Goal: Transaction & Acquisition: Purchase product/service

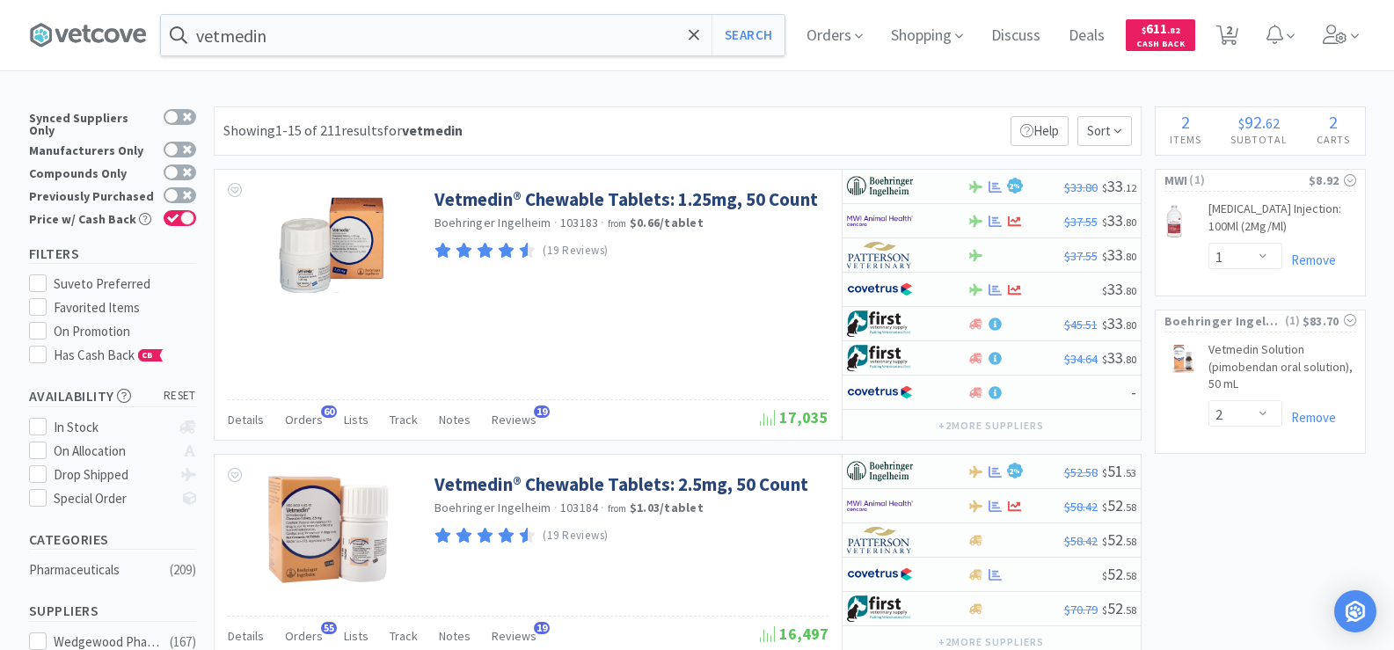
select select "1"
select select "2"
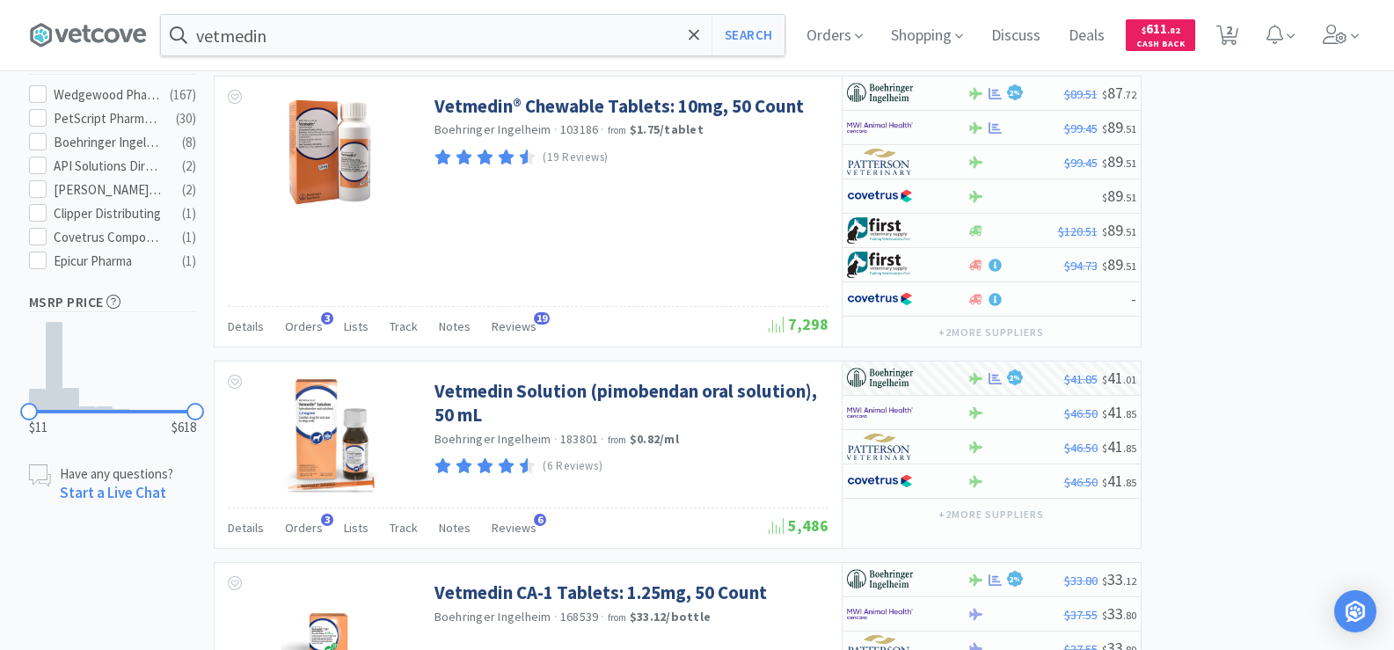
scroll to position [879, 0]
click at [854, 39] on span "Orders" at bounding box center [834, 35] width 70 height 70
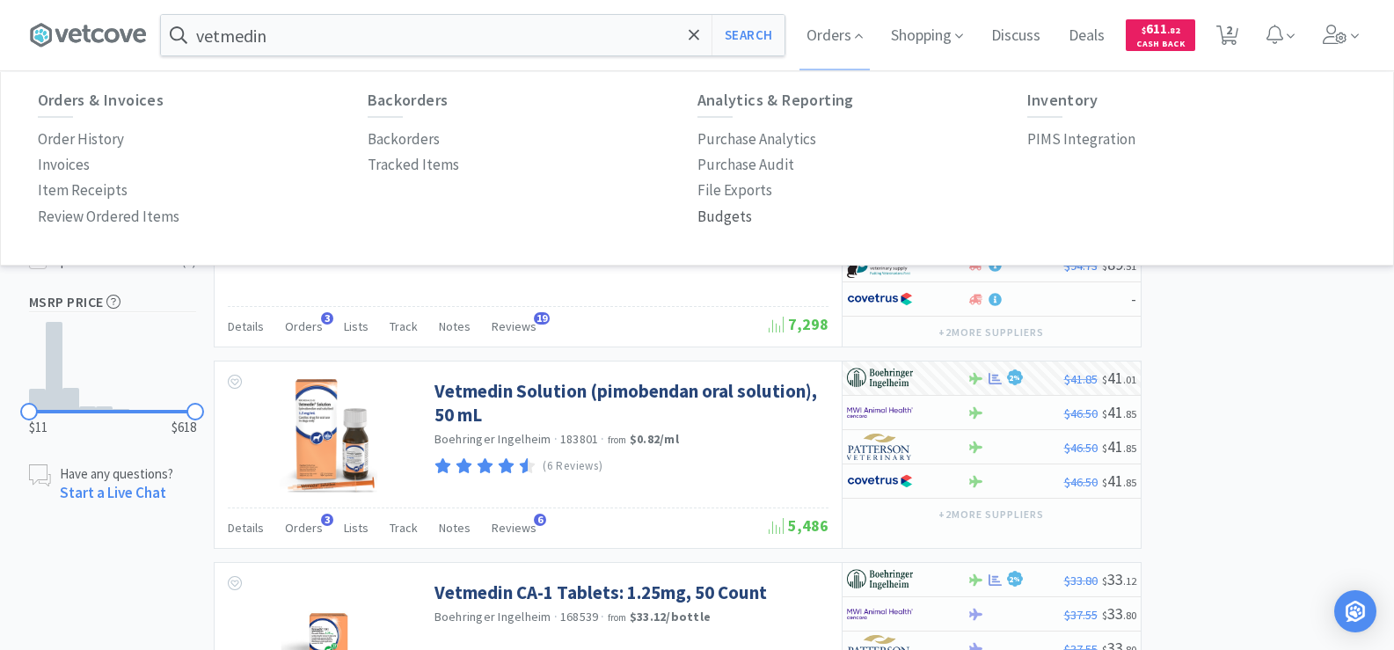
click at [731, 217] on p "Budgets" at bounding box center [724, 217] width 55 height 24
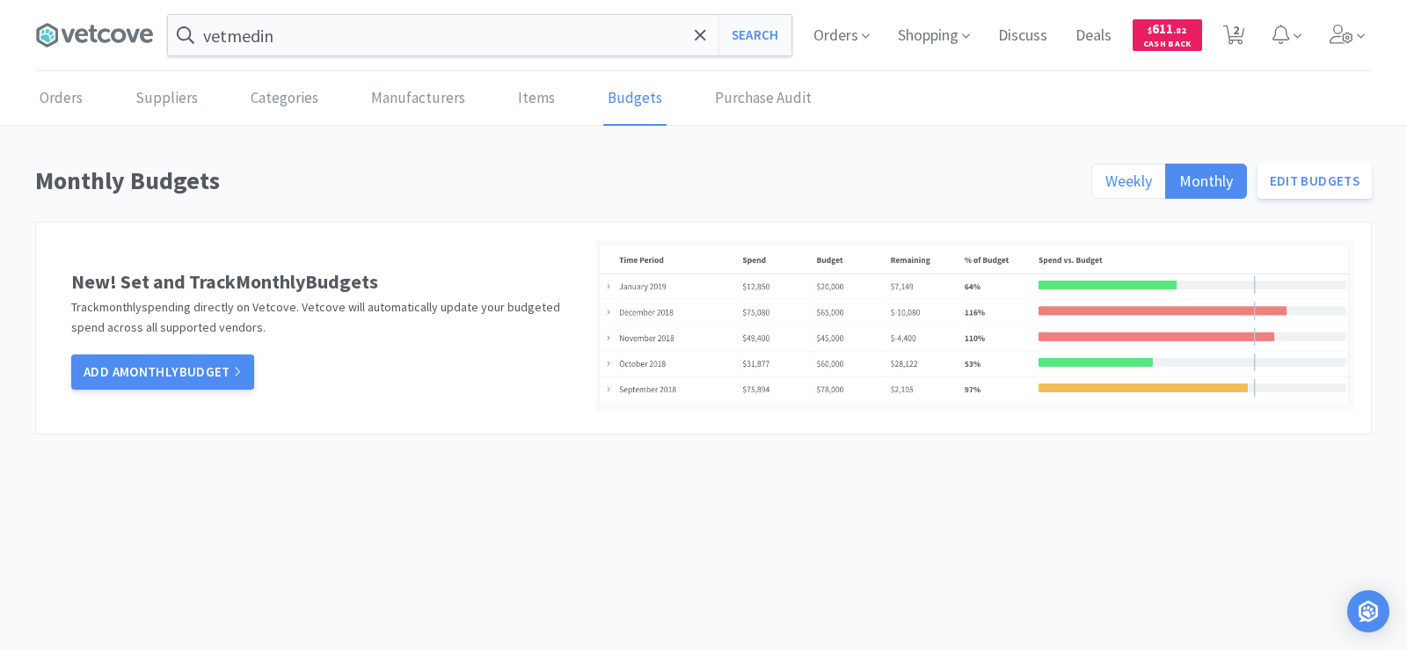
click at [1113, 178] on span "Weekly" at bounding box center [1129, 181] width 47 height 20
click at [1106, 186] on input "Weekly" at bounding box center [1106, 186] width 0 height 0
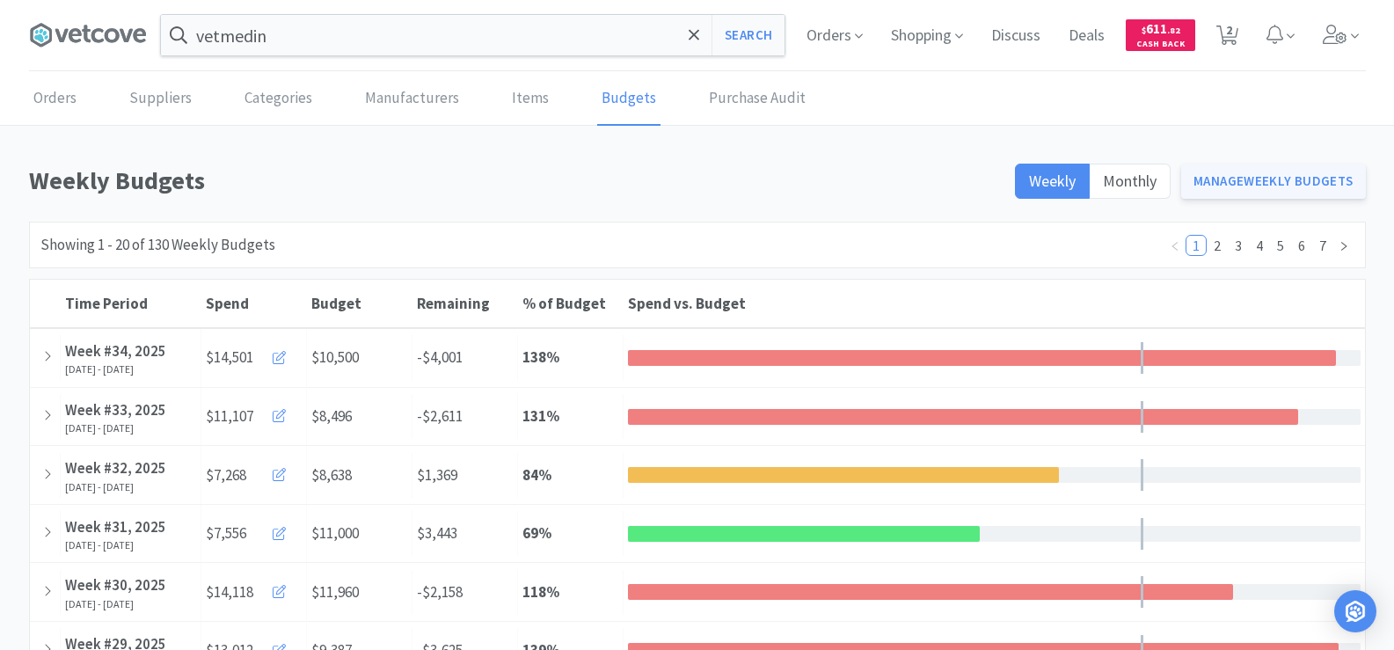
click at [1218, 177] on link "Manage Weekly Budgets" at bounding box center [1273, 181] width 185 height 35
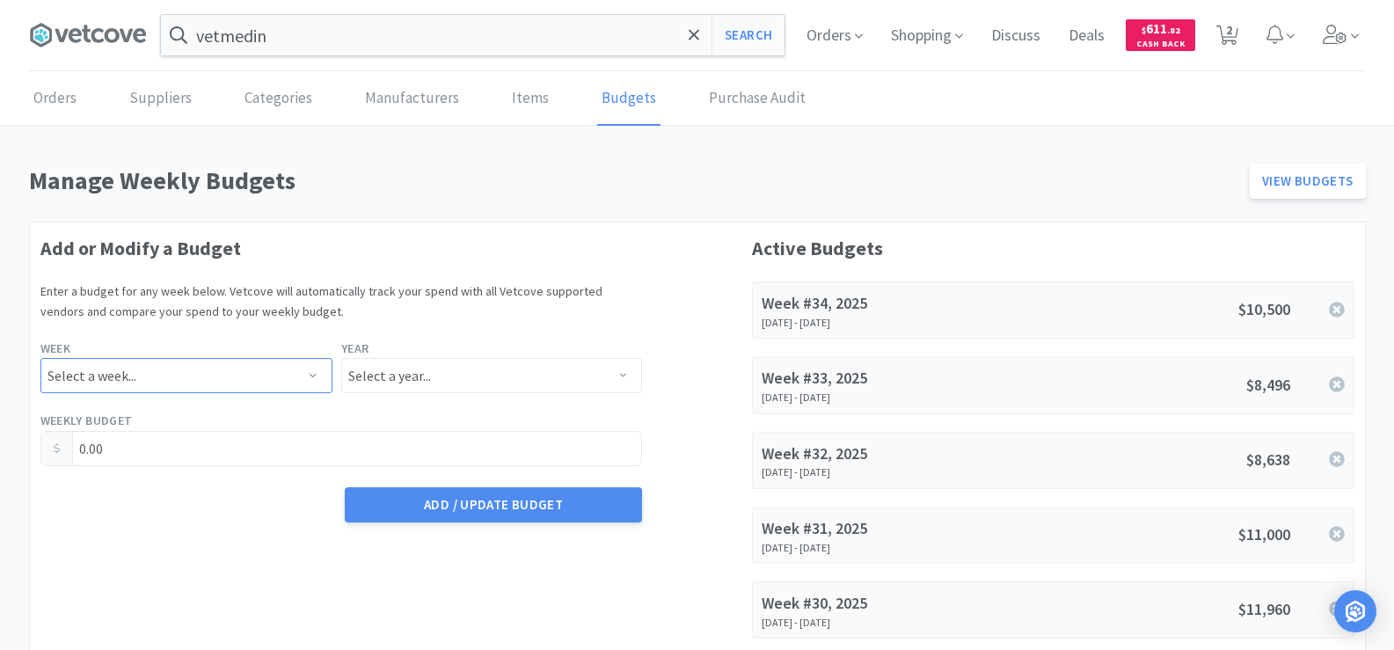
click at [91, 377] on select "Select a week... Week 1 ([DATE] - [DATE]) Week 2 ([DATE] - [DATE]) Week 3 ([DAT…" at bounding box center [186, 375] width 292 height 35
click at [40, 358] on select "Select a week... Week 1 ([DATE] - [DATE]) Week 2 ([DATE] - [DATE]) Week 3 ([DAT…" at bounding box center [186, 375] width 292 height 35
click at [235, 371] on select "Select a week... Week 1 ([DATE] - [DATE]) Week 2 ([DATE] - [DATE]) Week 3 ([DAT…" at bounding box center [186, 375] width 292 height 35
select select "35"
click at [40, 358] on select "Select a week... Week 1 ([DATE] - [DATE]) Week 2 ([DATE] - [DATE]) Week 3 ([DAT…" at bounding box center [186, 375] width 292 height 35
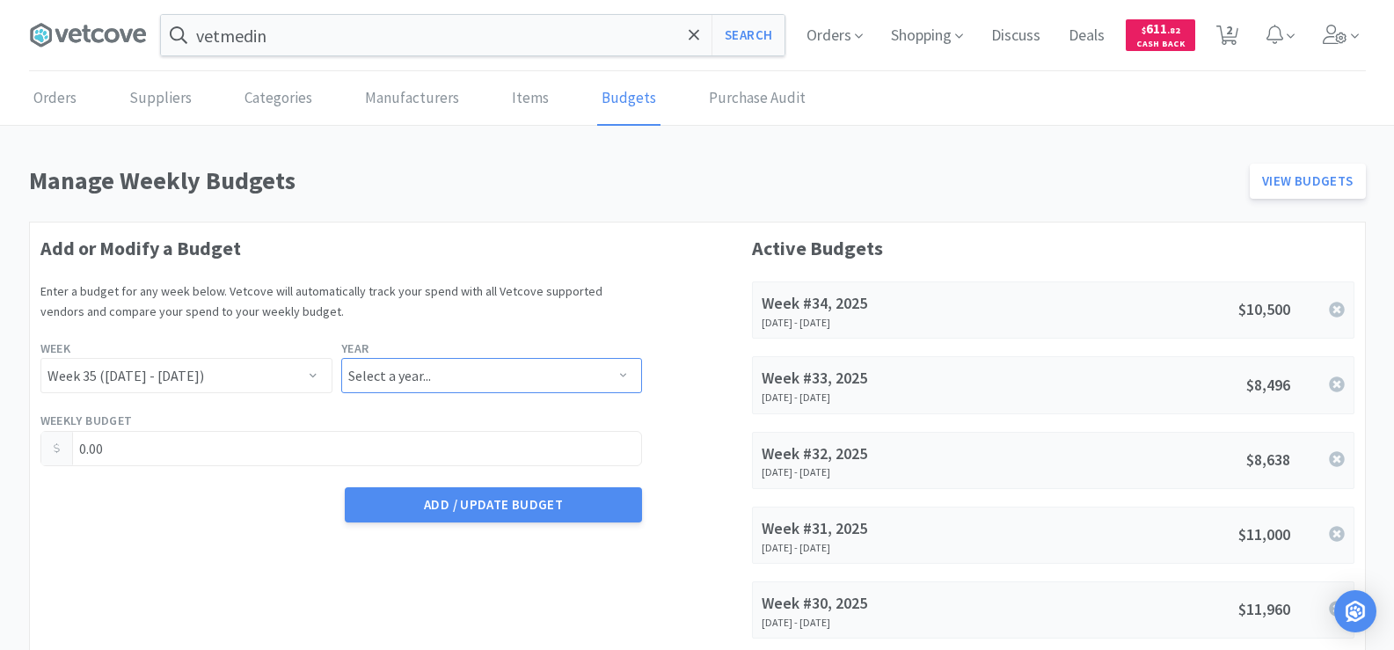
click at [386, 361] on select "Select a year... 2023 2024 2025 2026 2027 2028 2029 2030 2031 2032 2033 2034" at bounding box center [491, 375] width 301 height 35
click at [341, 358] on select "Select a year... 2023 2024 2025 2026 2027 2028 2029 2030 2031 2032 2033 2034" at bounding box center [491, 375] width 301 height 35
click at [452, 369] on select "Select a year... 2023 2024 2025 2026 2027 2028 2029 2030 2031 2032 2033 2034" at bounding box center [491, 375] width 301 height 35
select select "2025"
click at [341, 358] on select "Select a year... 2023 2024 2025 2026 2027 2028 2029 2030 2031 2032 2033 2034" at bounding box center [491, 375] width 301 height 35
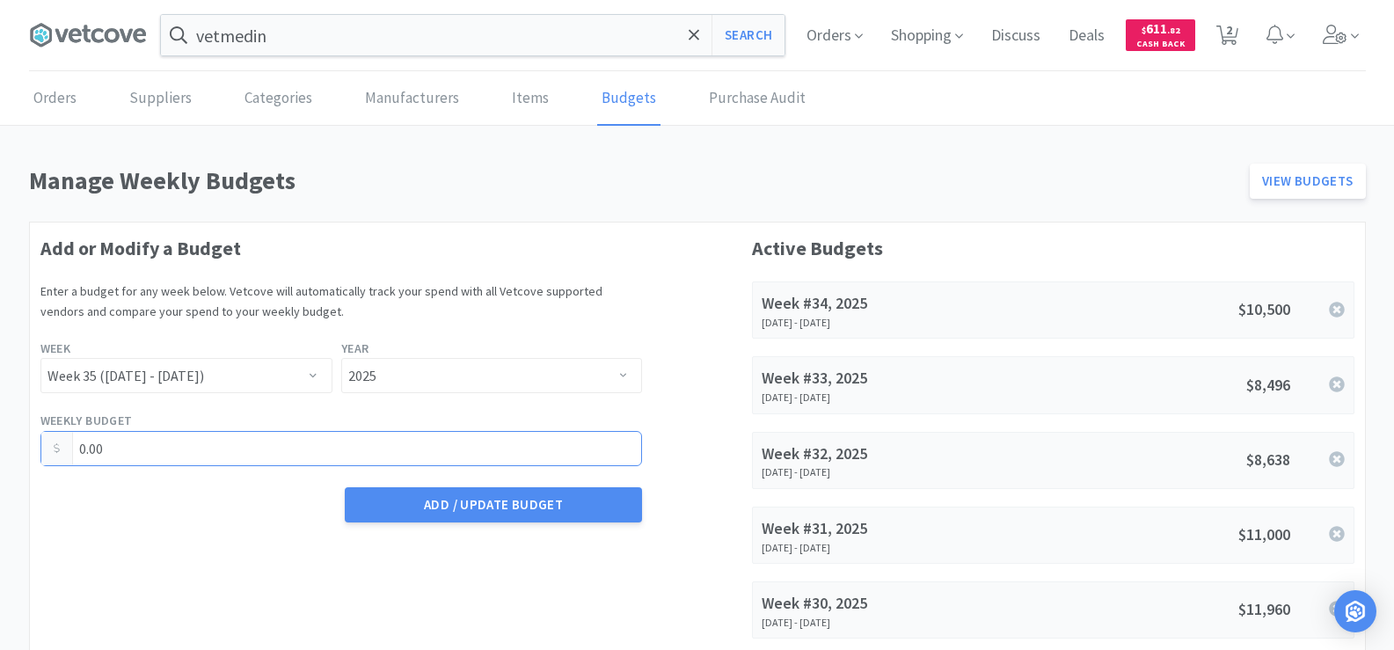
drag, startPoint x: 135, startPoint y: 451, endPoint x: 44, endPoint y: 447, distance: 91.6
click at [44, 447] on div "0.00" at bounding box center [341, 448] width 602 height 35
type input "7,356.00"
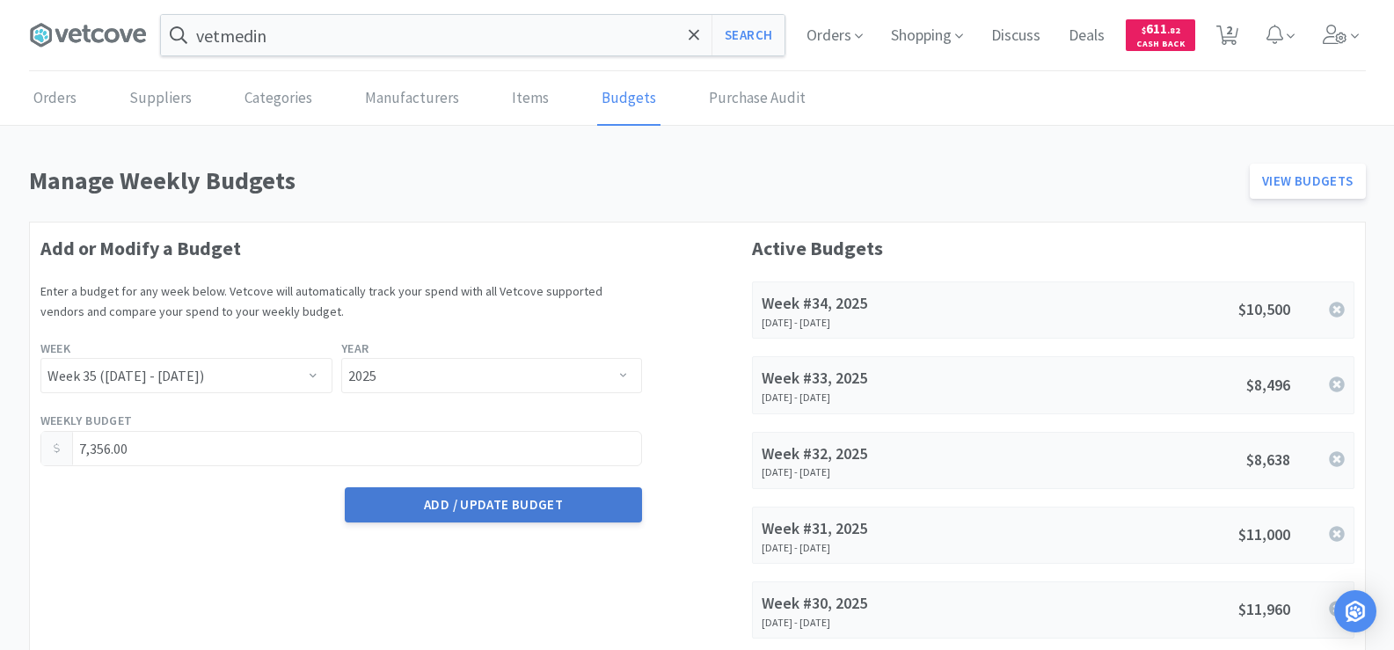
click at [457, 506] on button "Add / Update Budget" at bounding box center [493, 504] width 297 height 35
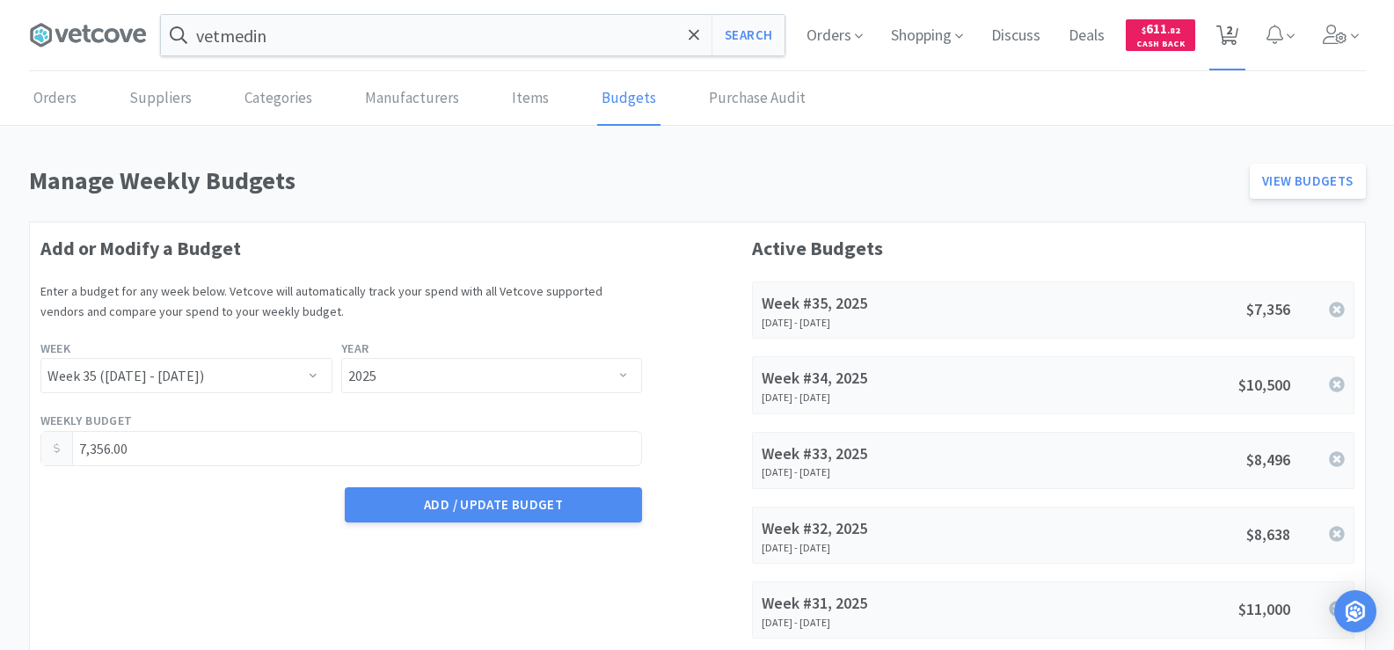
click at [1230, 39] on span "2" at bounding box center [1229, 30] width 6 height 70
select select "2"
select select "1"
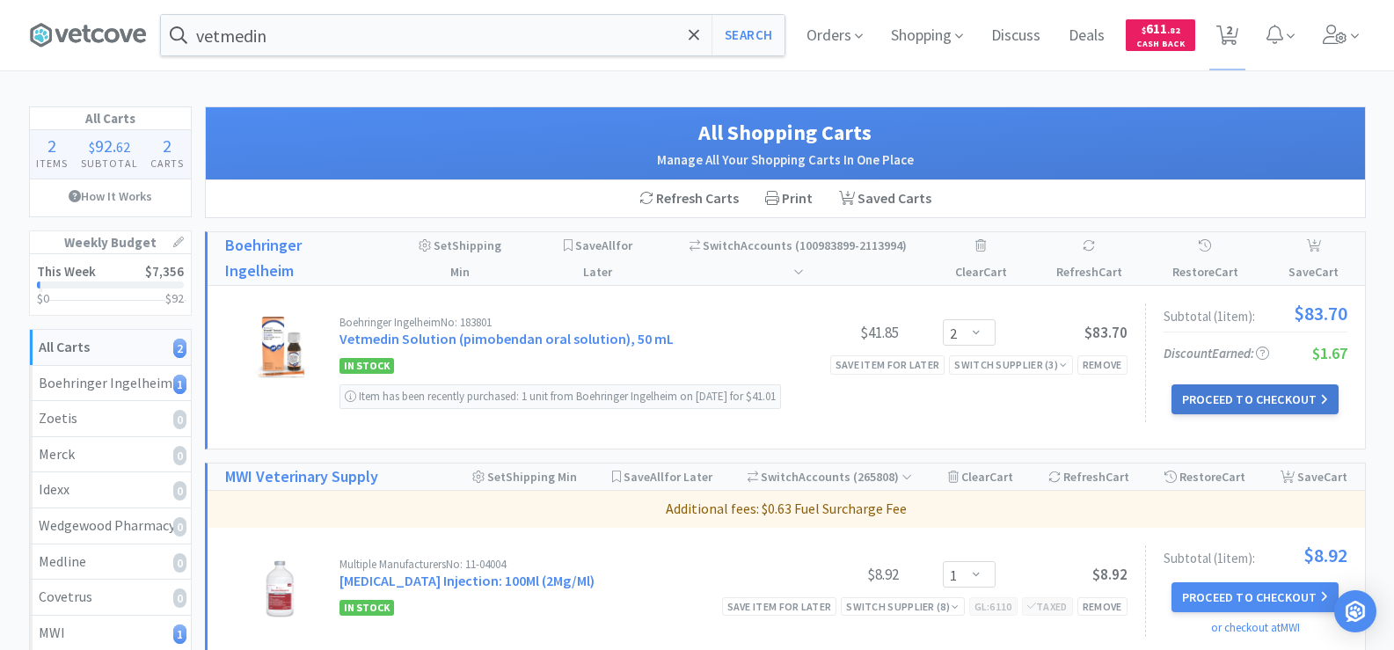
click at [1297, 384] on button "Proceed to Checkout" at bounding box center [1254, 399] width 167 height 30
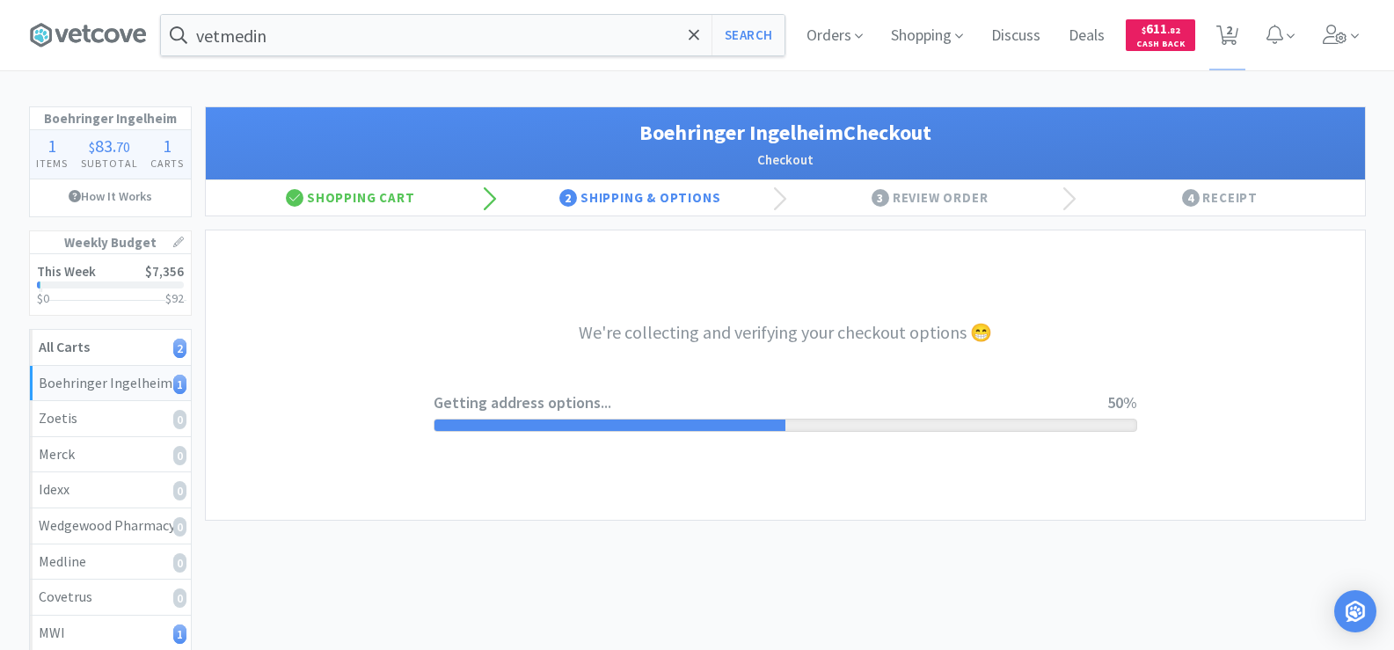
select select "invoice"
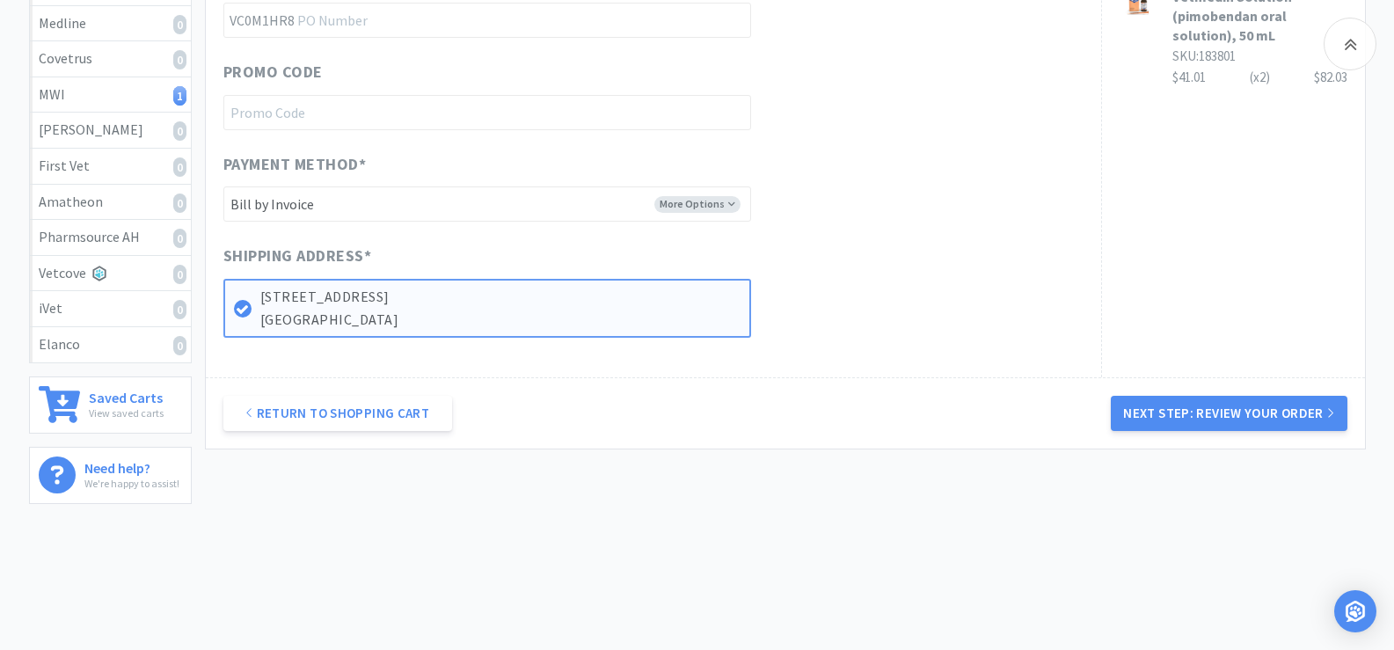
scroll to position [555, 0]
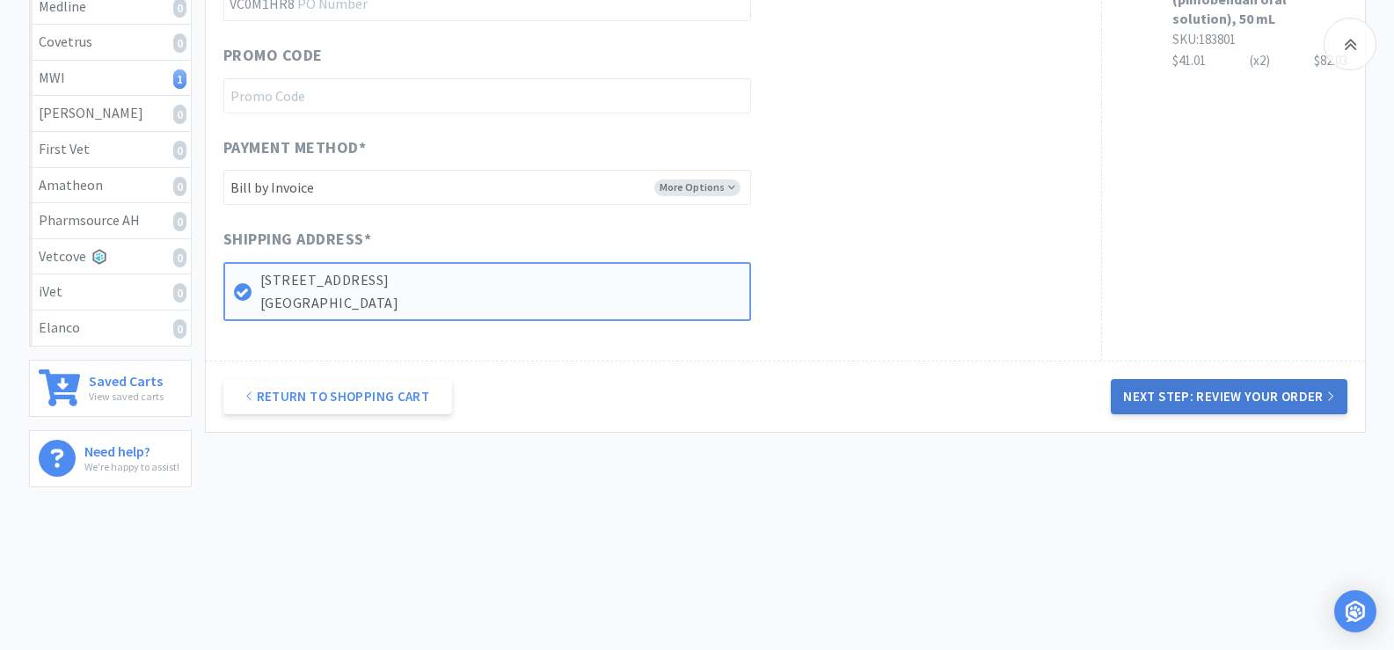
click at [1244, 404] on button "Next Step: Review Your Order" at bounding box center [1229, 396] width 236 height 35
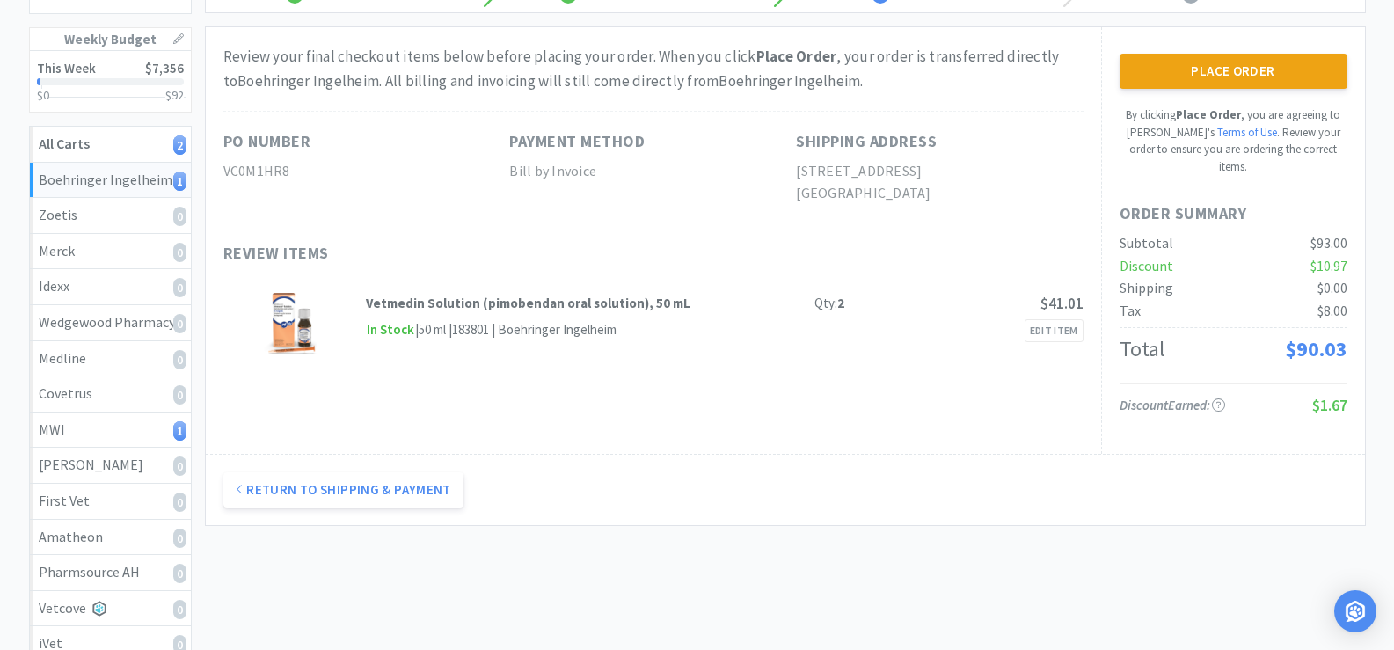
scroll to position [0, 0]
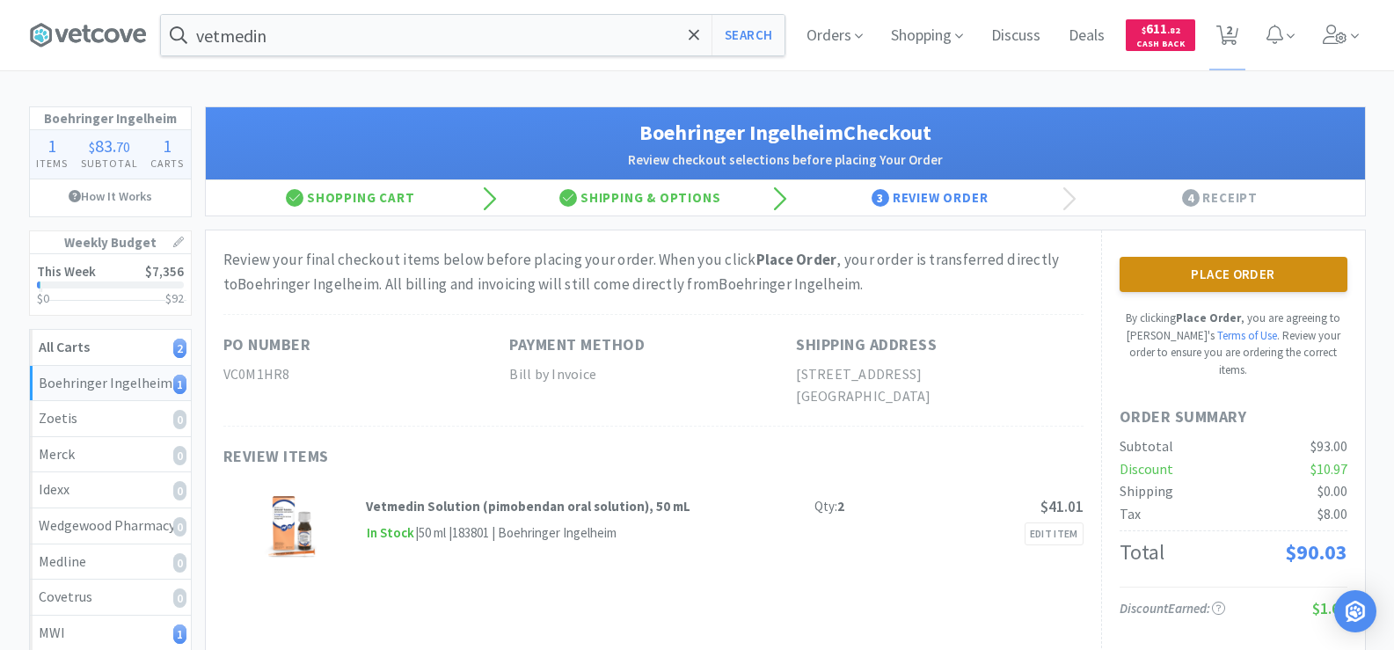
click at [1272, 280] on button "Place Order" at bounding box center [1234, 274] width 228 height 35
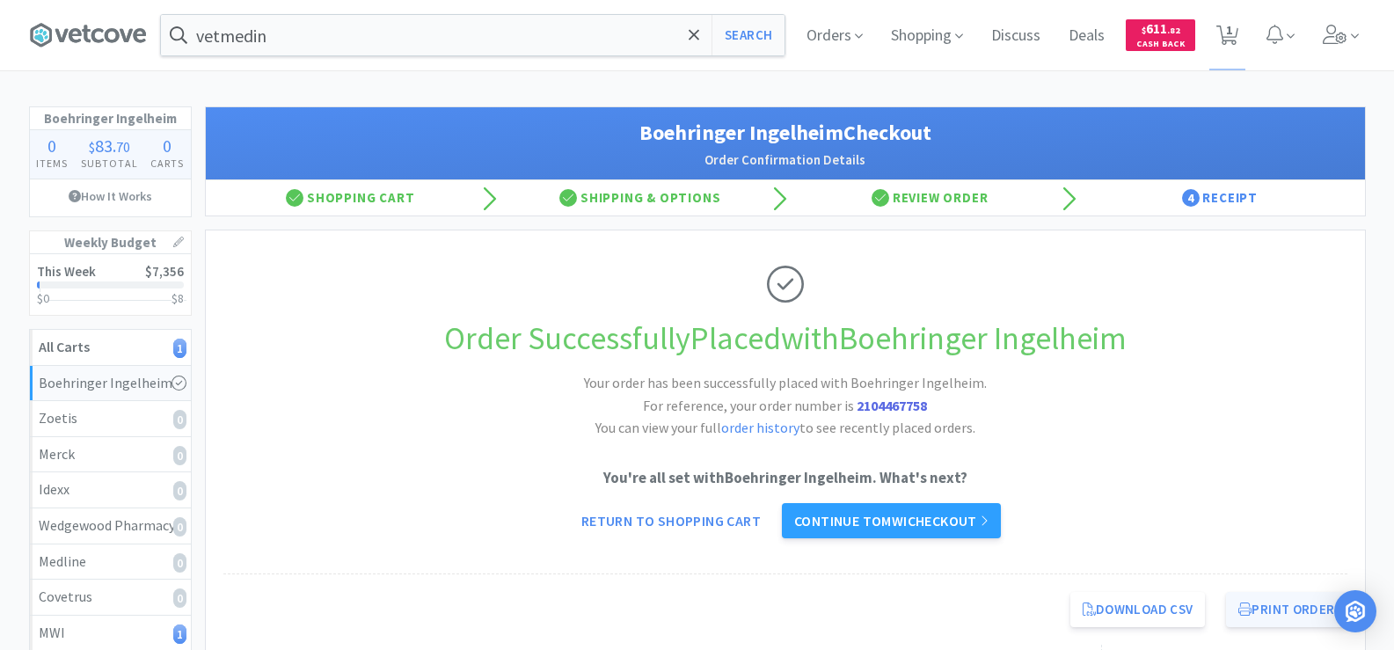
click at [1305, 609] on button "Print Order" at bounding box center [1286, 609] width 120 height 35
